Goal: Transaction & Acquisition: Purchase product/service

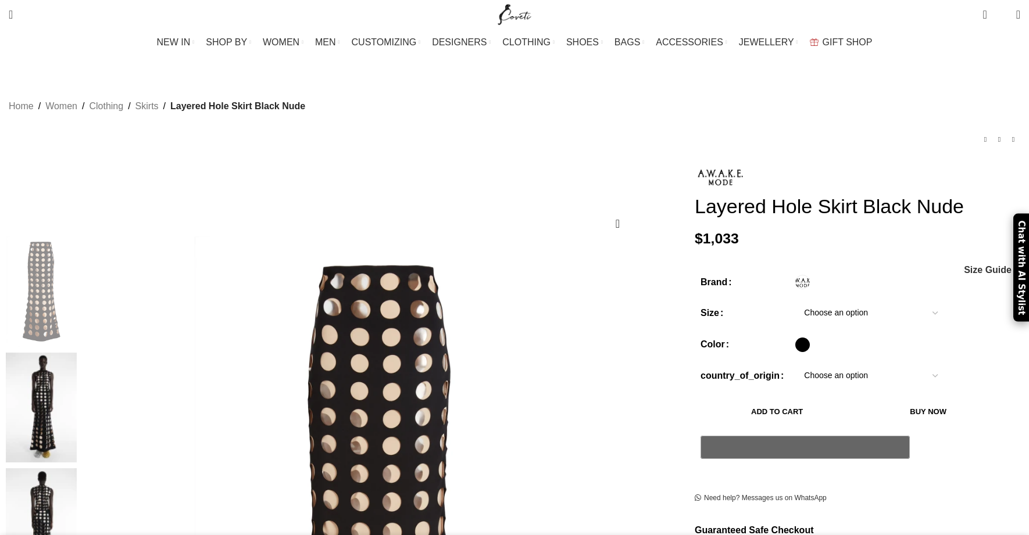
click at [795, 316] on select "Choose an option 6 UK 8 UK 10 [GEOGRAPHIC_DATA] 12 [GEOGRAPHIC_DATA] 14 [GEOGRA…" at bounding box center [870, 313] width 151 height 24
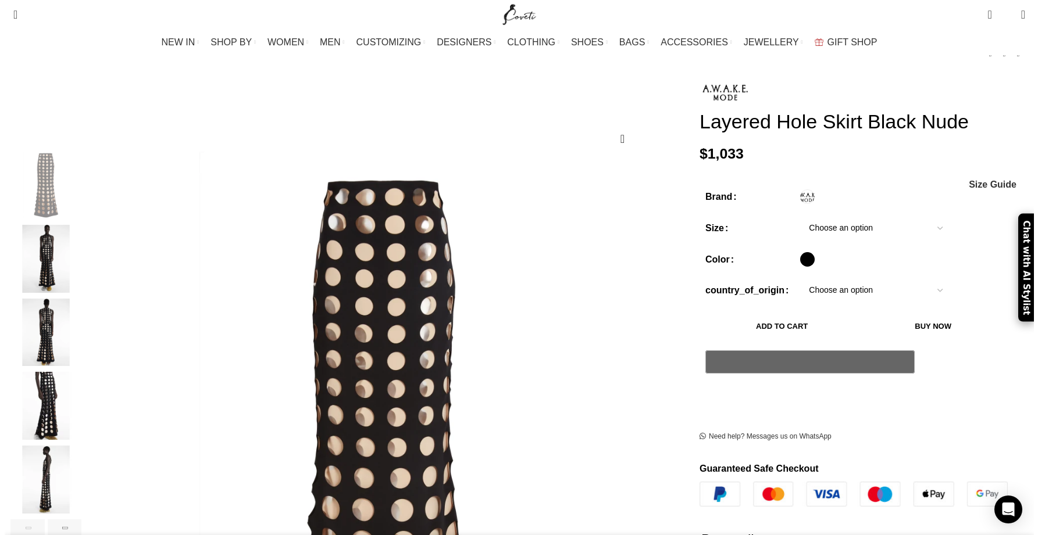
scroll to position [0, 122]
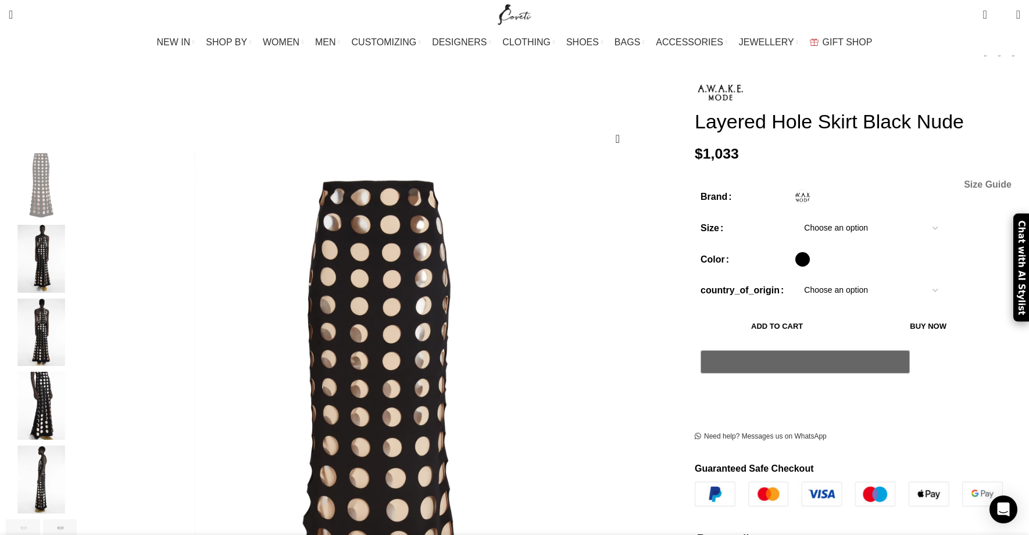
click at [964, 189] on span "Size Guide" at bounding box center [988, 184] width 48 height 9
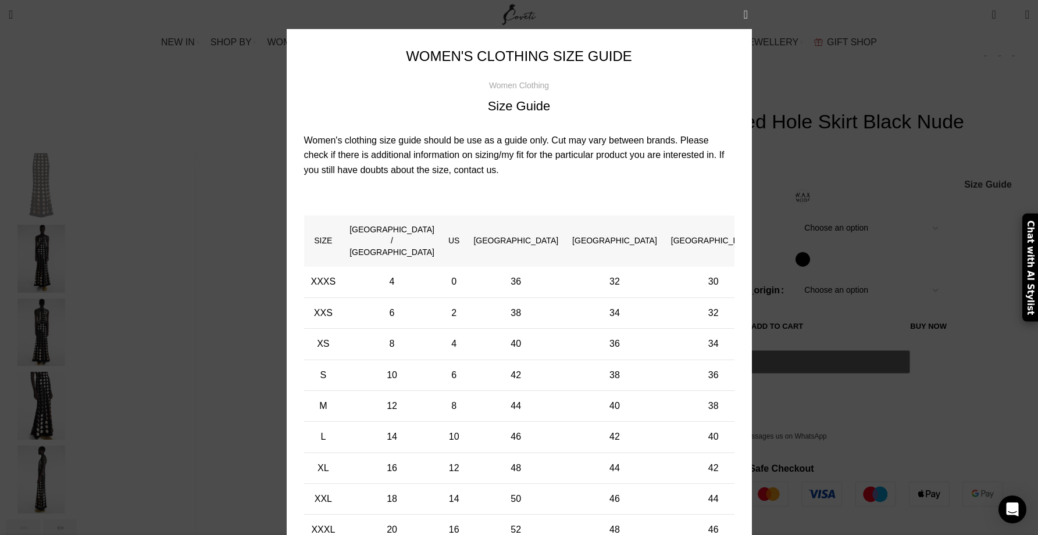
scroll to position [0, 245]
click at [953, 241] on div "× Women's clothing size guide Women Clothing Size Guide Women's clothing size g…" at bounding box center [519, 296] width 1020 height 593
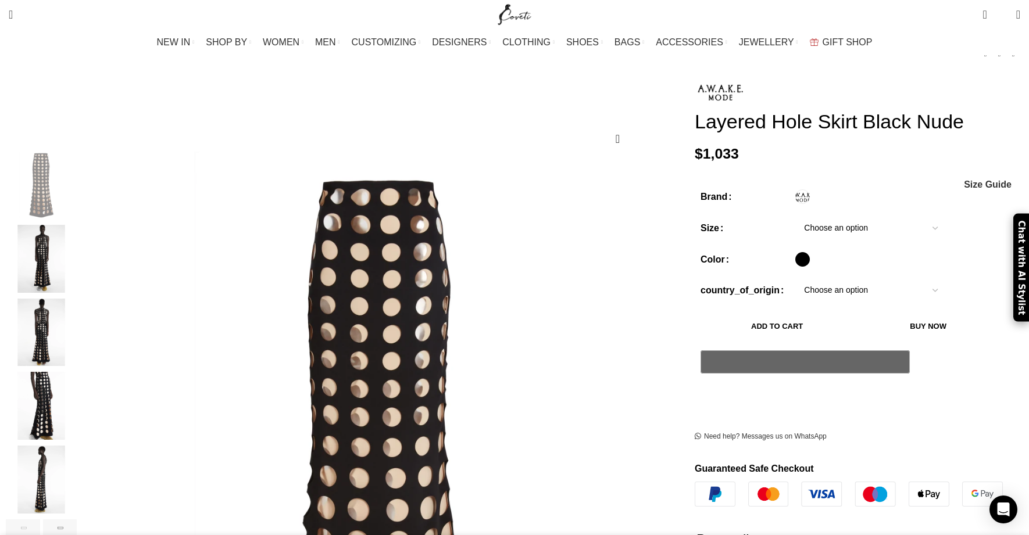
click at [795, 235] on select "Choose an option 6 UK 8 UK 10 [GEOGRAPHIC_DATA] 12 [GEOGRAPHIC_DATA] 14 [GEOGRA…" at bounding box center [870, 228] width 151 height 24
click at [964, 189] on span "Size Guide" at bounding box center [988, 184] width 48 height 9
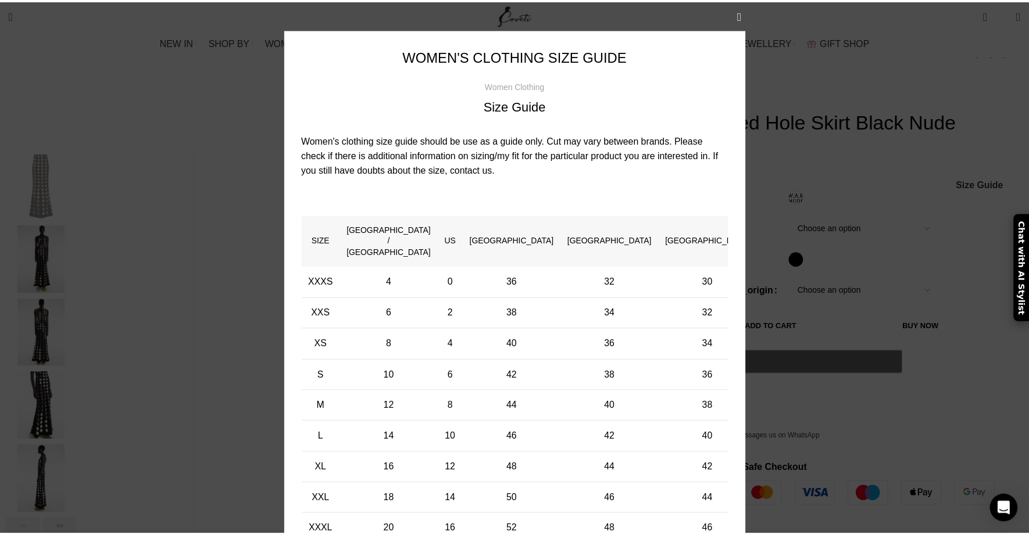
scroll to position [0, 367]
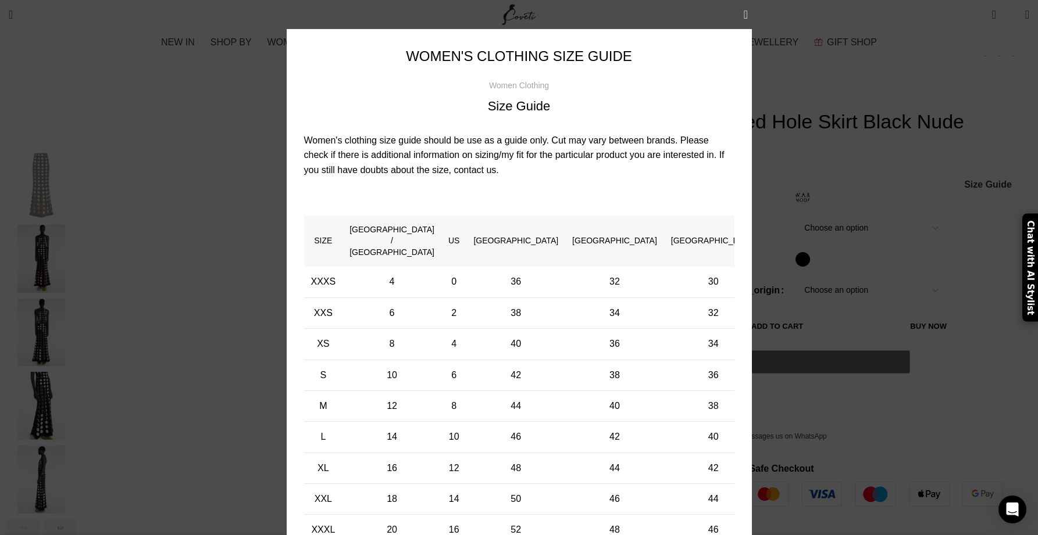
click at [901, 227] on div "× Women's clothing size guide Women Clothing Size Guide Women's clothing size g…" at bounding box center [519, 296] width 1020 height 593
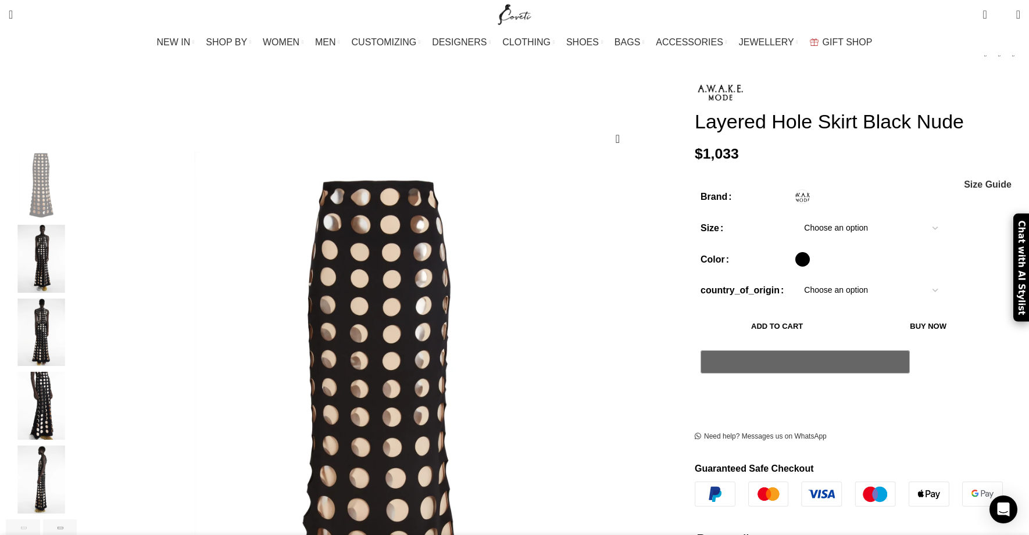
click at [795, 229] on select "Choose an option 6 UK 8 UK 10 [GEOGRAPHIC_DATA] 12 [GEOGRAPHIC_DATA] 14 [GEOGRA…" at bounding box center [870, 228] width 151 height 24
click at [964, 189] on span "Size Guide" at bounding box center [988, 184] width 48 height 9
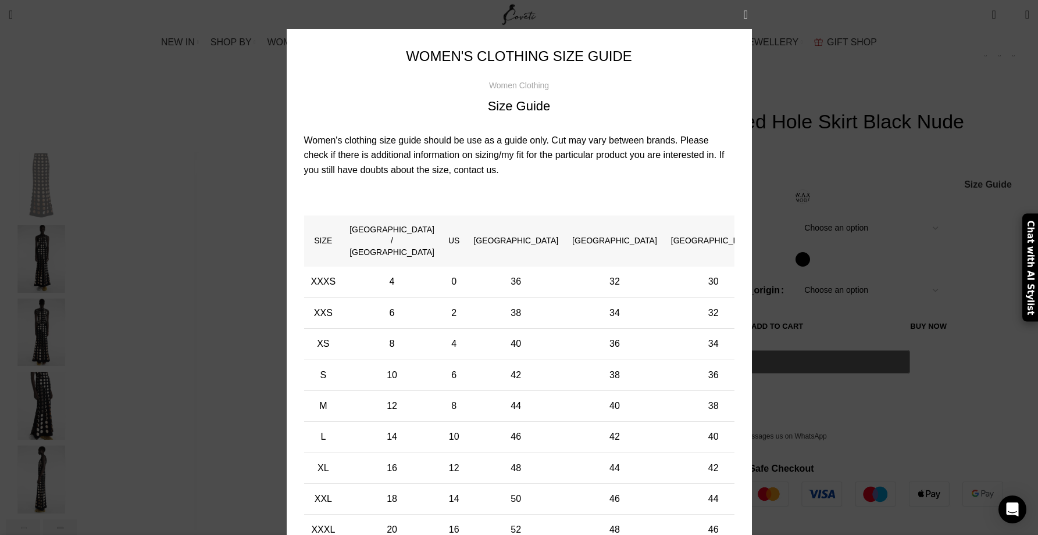
click at [930, 230] on div "× Women's clothing size guide Women Clothing Size Guide Women's clothing size g…" at bounding box center [519, 296] width 1020 height 593
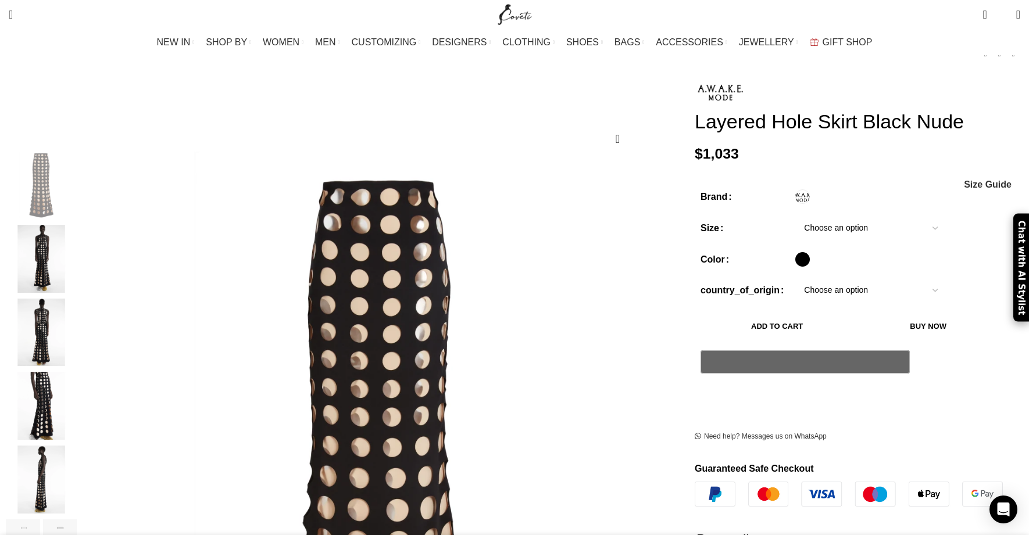
scroll to position [0, 489]
click at [809, 290] on select "Choose an option [GEOGRAPHIC_DATA]" at bounding box center [870, 290] width 151 height 24
